Goal: Complete application form

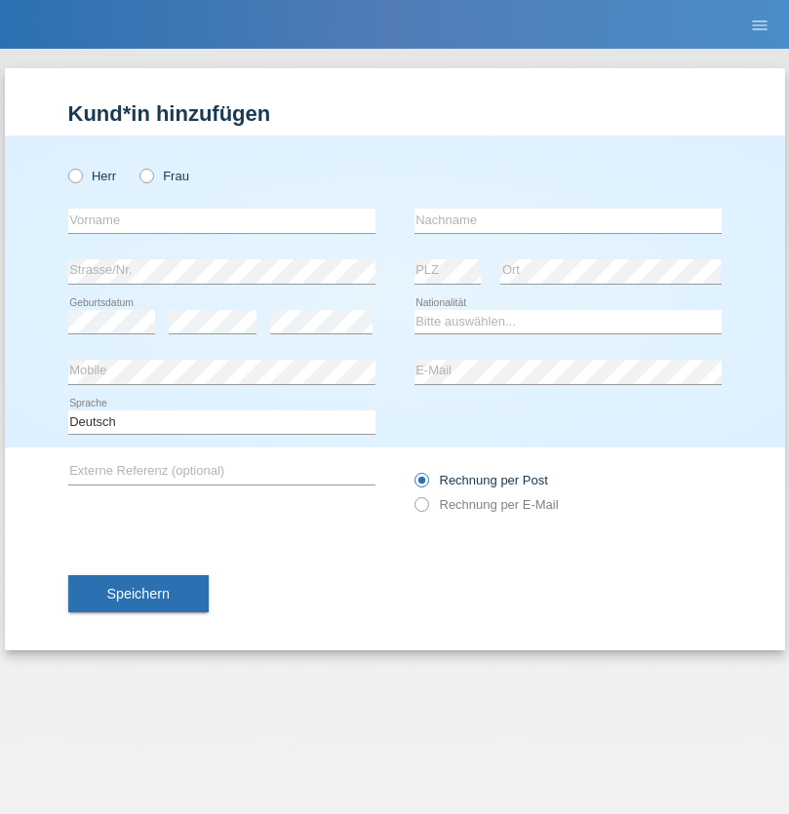
radio input "true"
click at [221, 220] on input "text" at bounding box center [221, 221] width 307 height 24
type input "Dos [PERSON_NAME]"
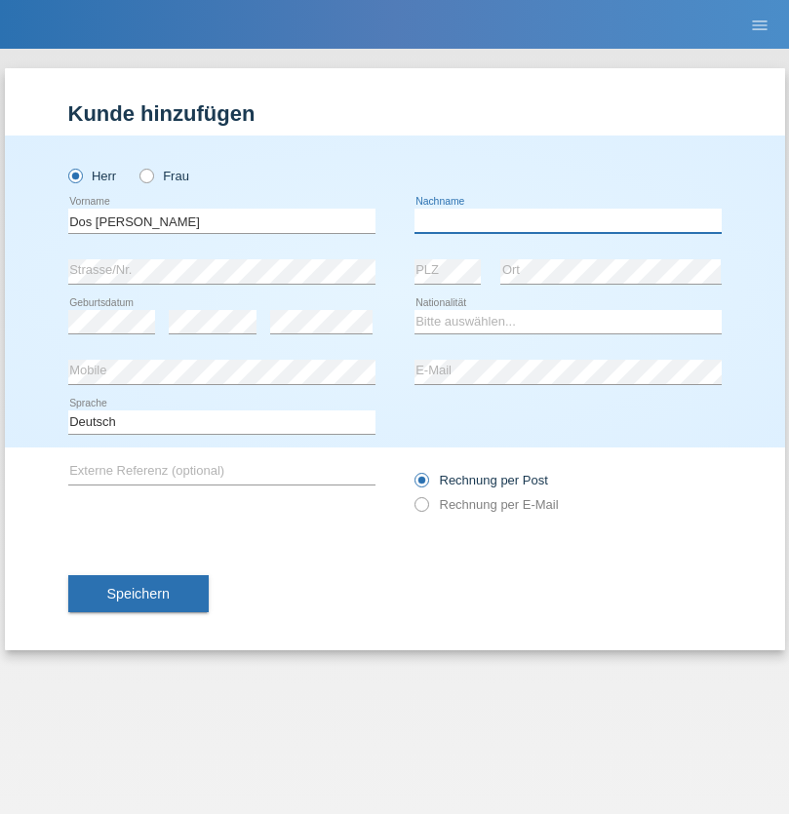
click at [568, 220] on input "text" at bounding box center [567, 221] width 307 height 24
type input "Hugo Miguel"
select select "PT"
select select "C"
select select "27"
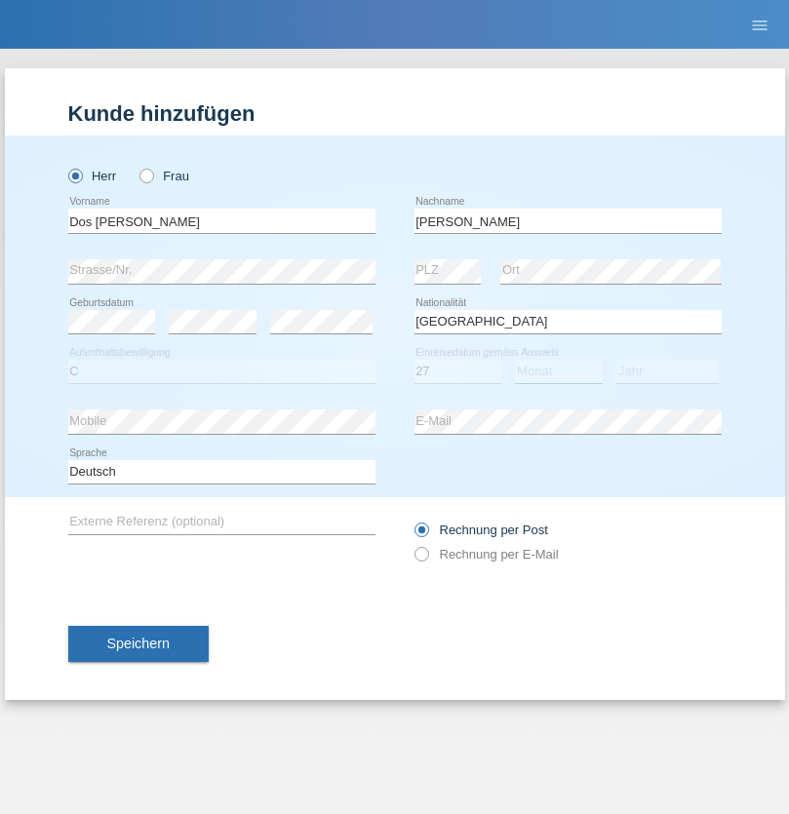
select select "03"
select select "1981"
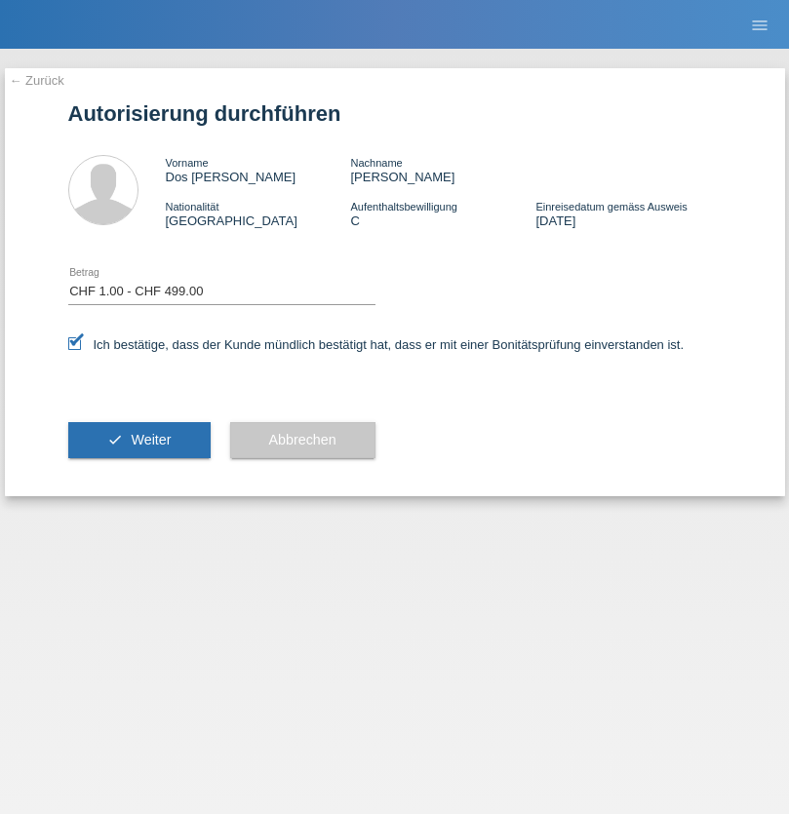
select select "1"
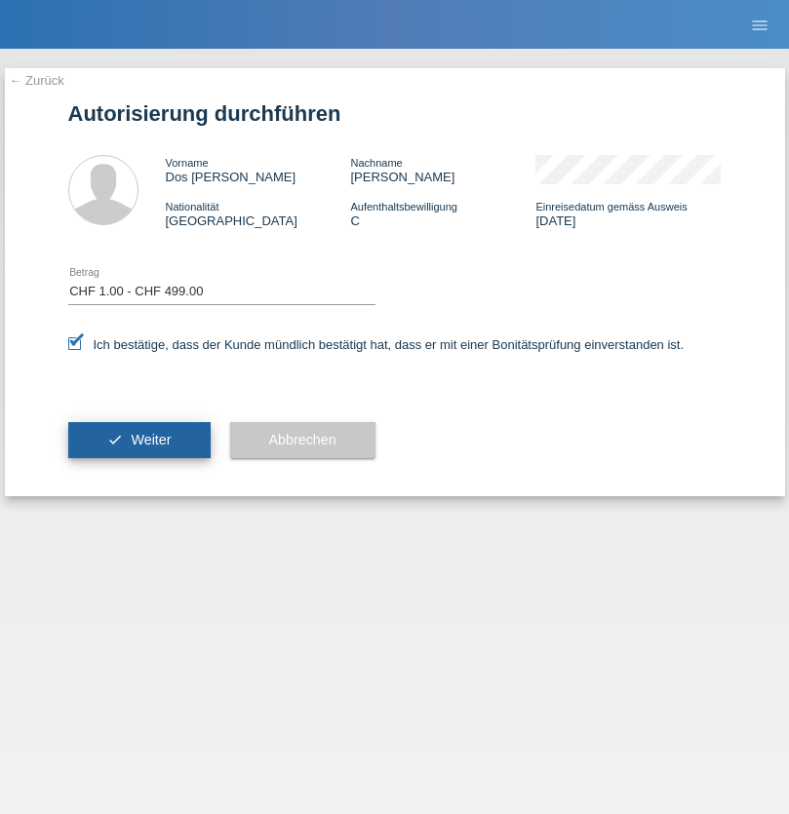
click at [138, 440] on span "Weiter" at bounding box center [151, 440] width 40 height 16
